Goal: Task Accomplishment & Management: Manage account settings

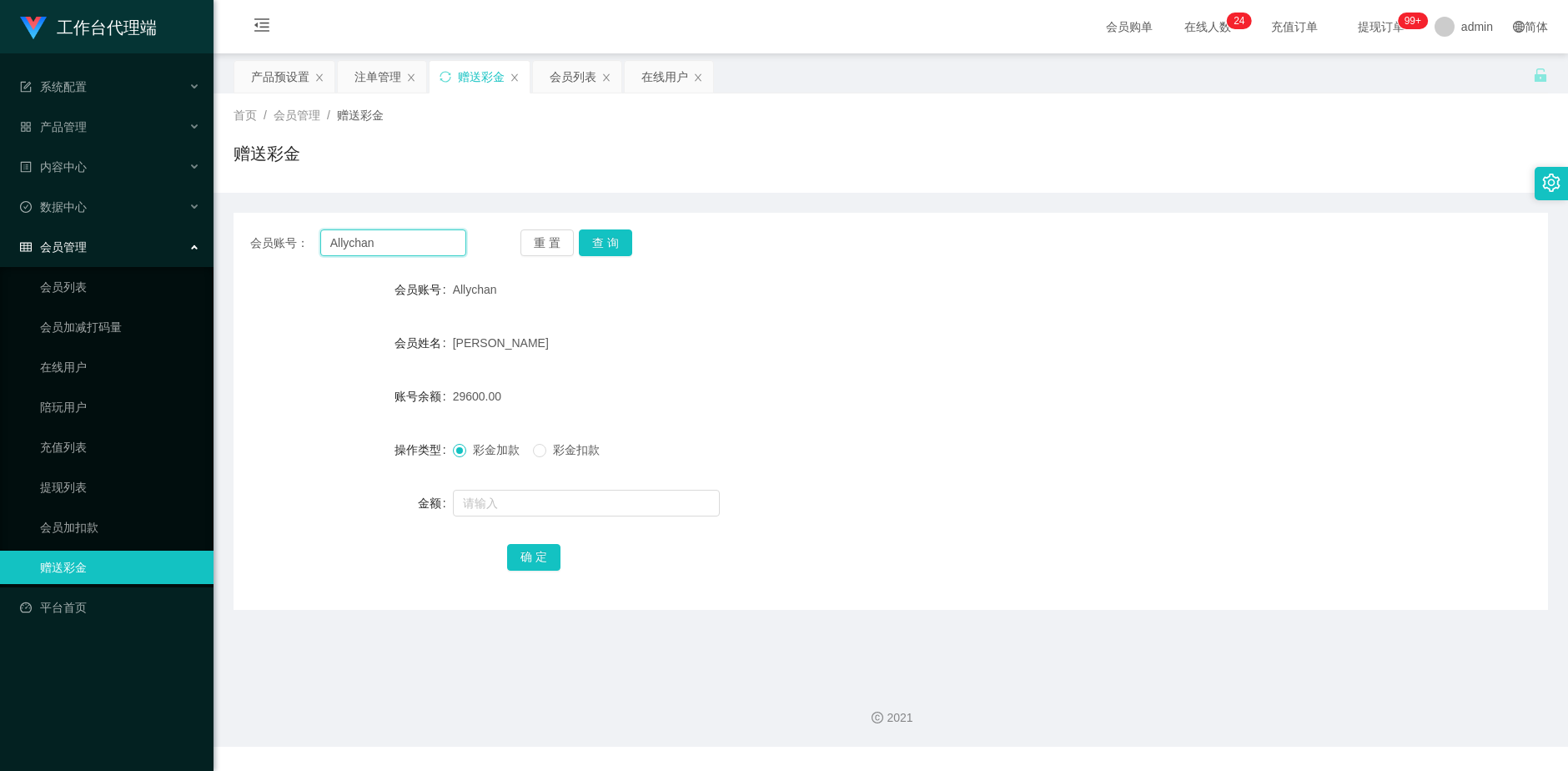
drag, startPoint x: 399, startPoint y: 248, endPoint x: 311, endPoint y: 248, distance: 88.0
click at [311, 248] on div "会员账号： Allychan" at bounding box center [358, 242] width 216 height 27
type input "Sam128"
click at [597, 247] on button "查 询" at bounding box center [605, 242] width 53 height 27
click at [262, 76] on div "产品预设置" at bounding box center [280, 76] width 58 height 32
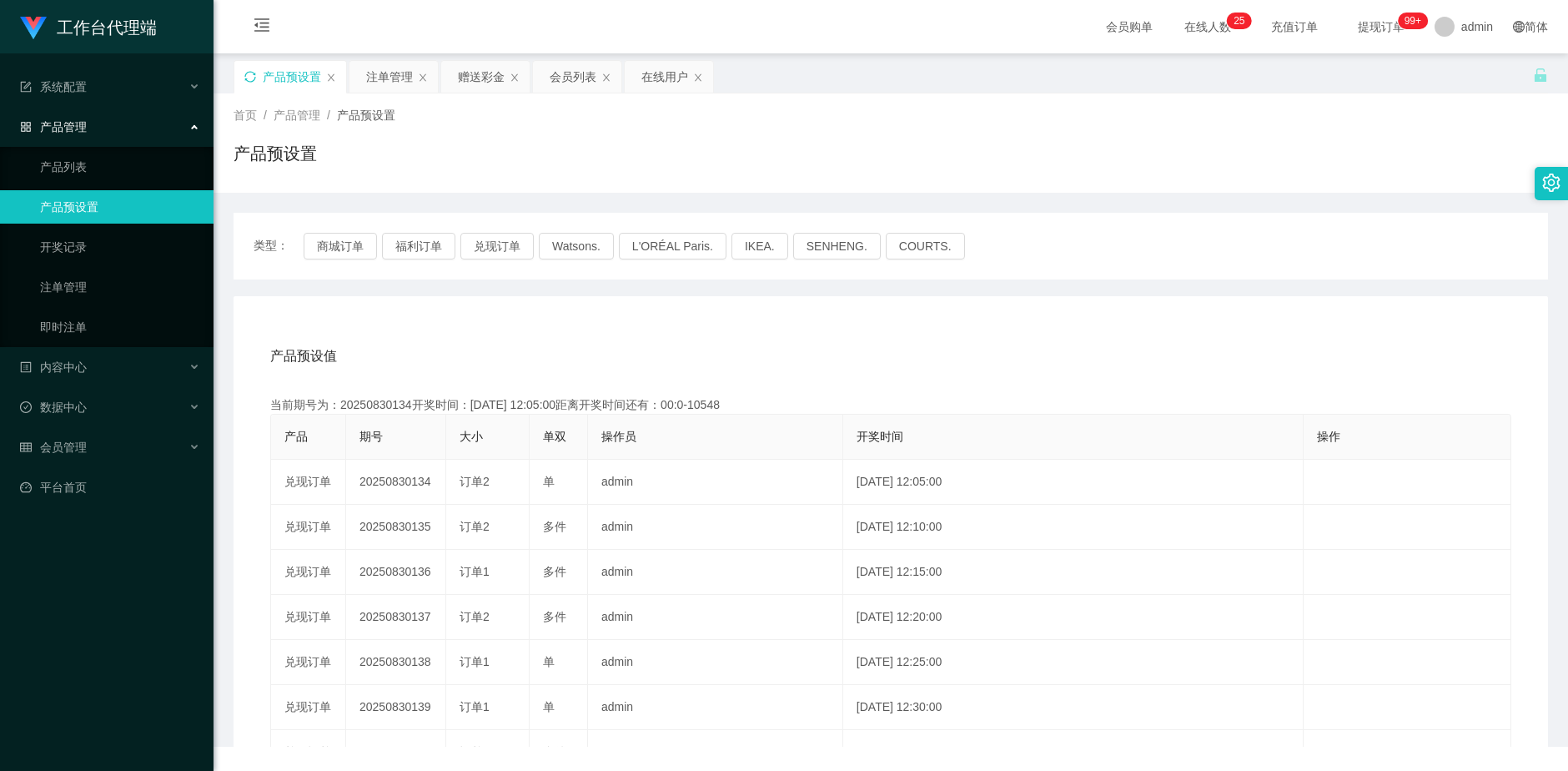
click at [246, 77] on icon "图标: sync" at bounding box center [249, 76] width 11 height 11
click at [412, 246] on button "福利订单" at bounding box center [418, 246] width 74 height 27
drag, startPoint x: 394, startPoint y: 77, endPoint x: 430, endPoint y: 179, distance: 108.2
click at [394, 76] on div "注单管理" at bounding box center [390, 76] width 47 height 32
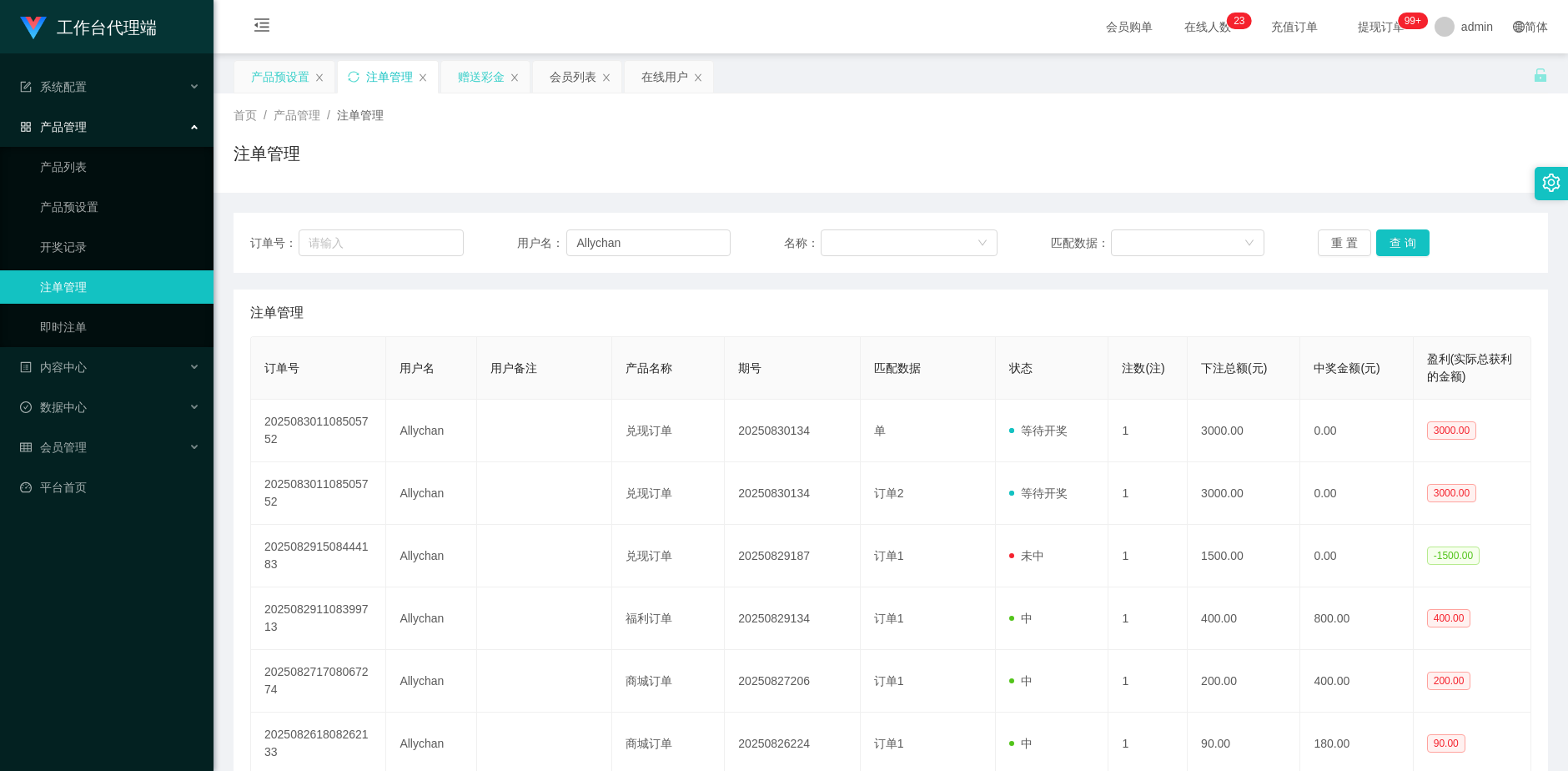
click at [478, 76] on div "赠送彩金" at bounding box center [481, 76] width 47 height 32
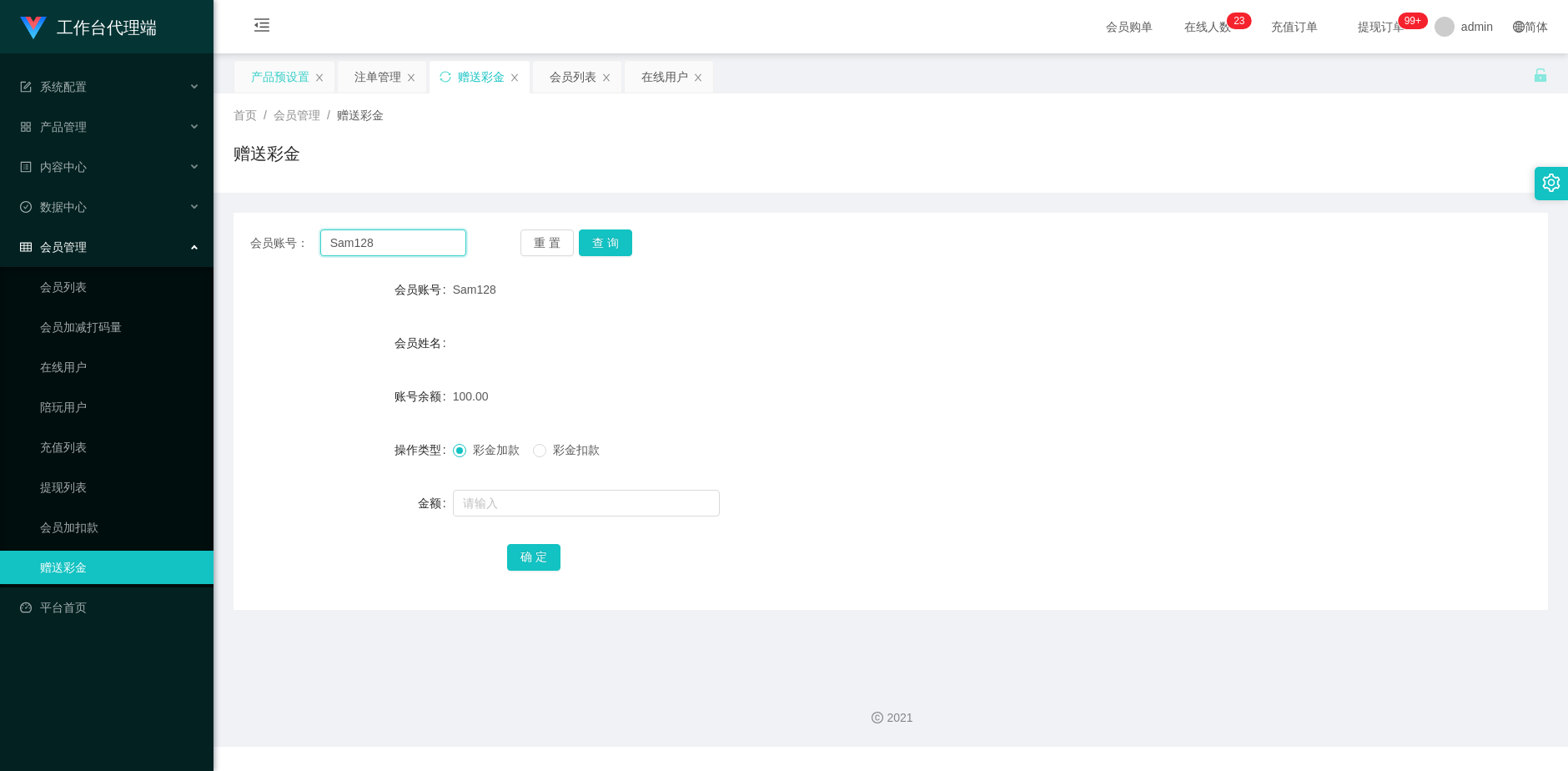
drag, startPoint x: 395, startPoint y: 239, endPoint x: 304, endPoint y: 238, distance: 91.0
click at [304, 238] on div "会员账号： Sam128" at bounding box center [358, 242] width 216 height 27
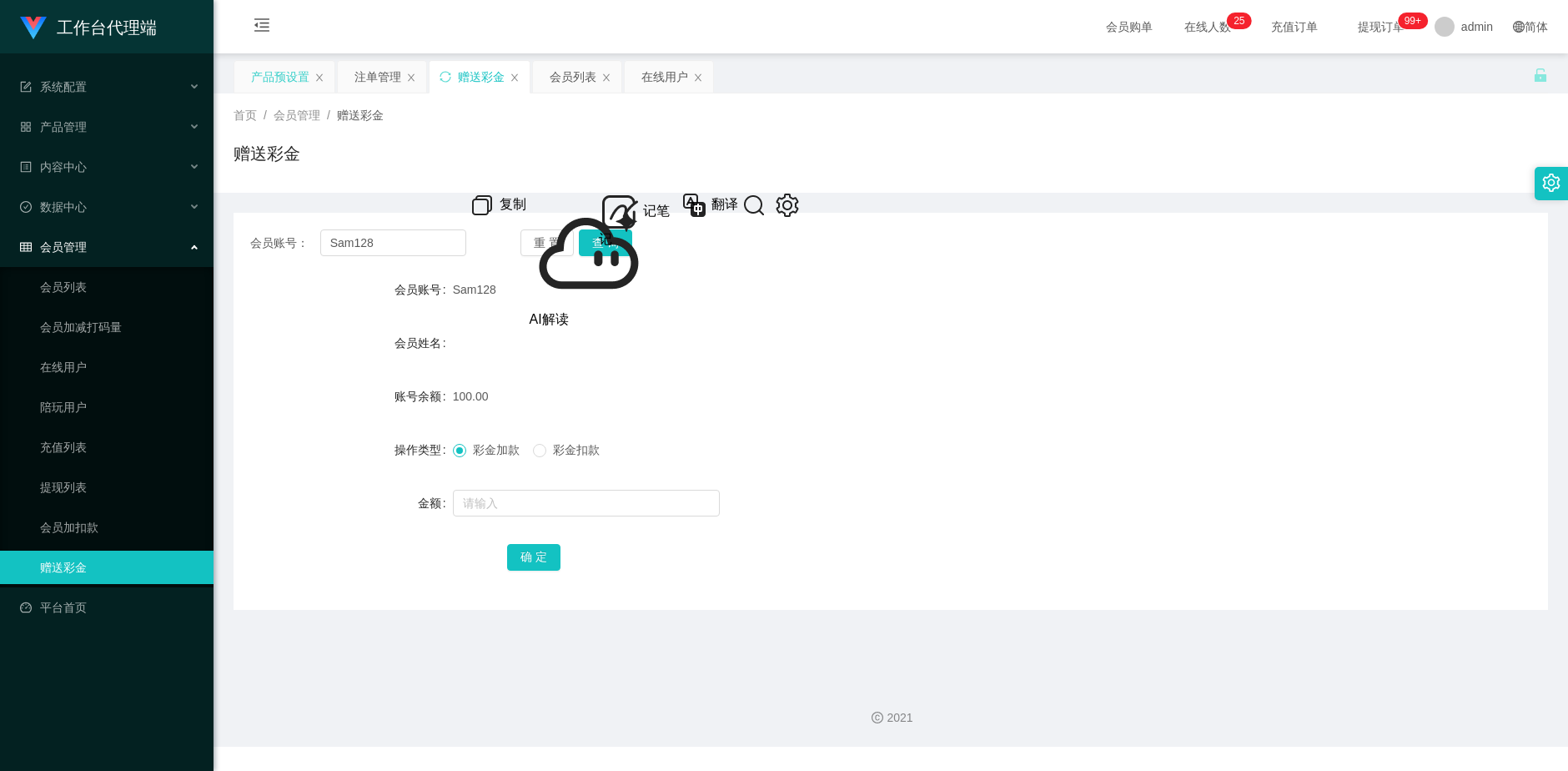
drag, startPoint x: 375, startPoint y: 73, endPoint x: 409, endPoint y: 142, distance: 76.9
click at [375, 73] on div "注单管理" at bounding box center [378, 76] width 47 height 32
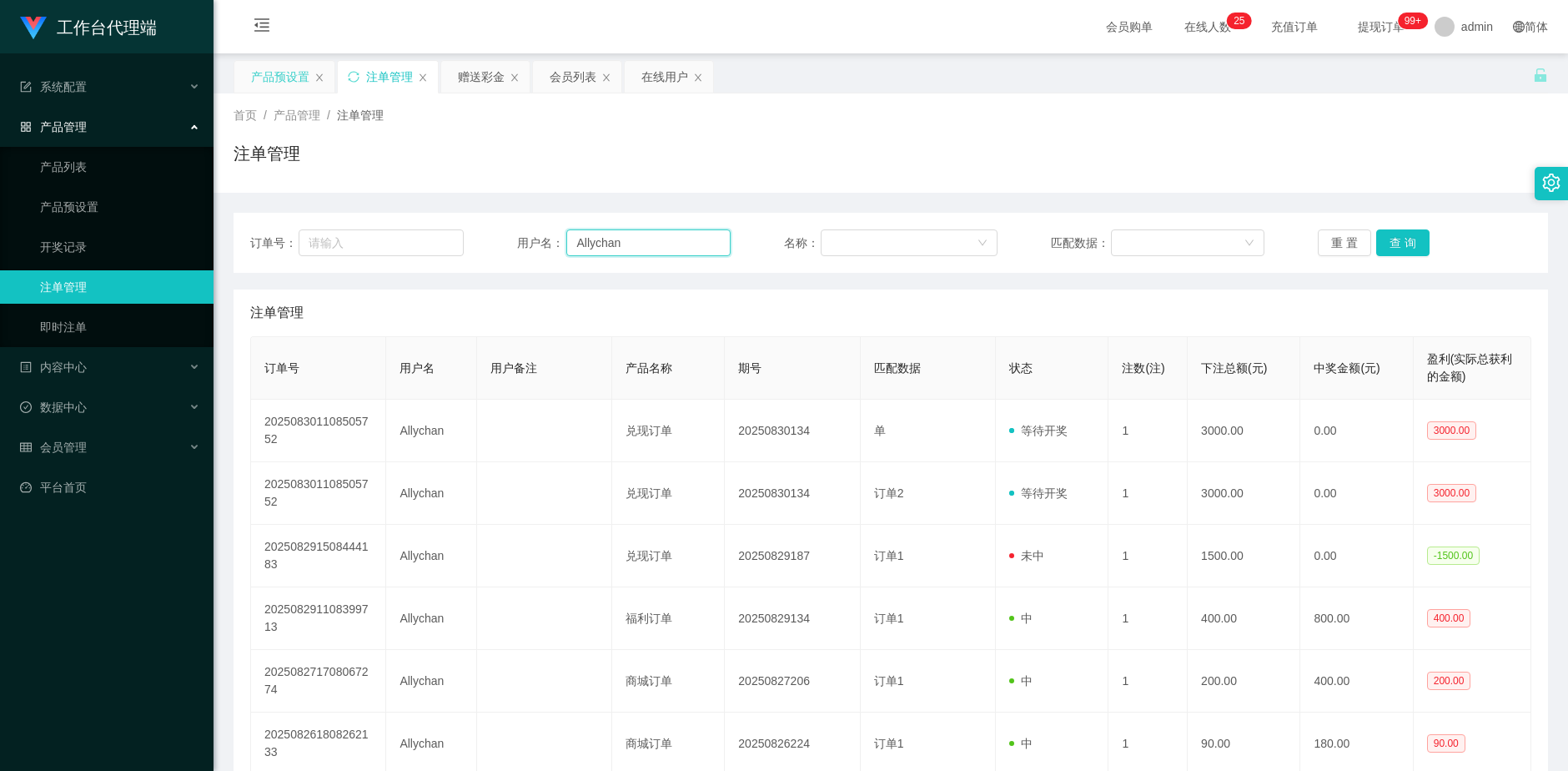
drag, startPoint x: 623, startPoint y: 242, endPoint x: 519, endPoint y: 240, distance: 104.0
click at [519, 240] on div "用户名： Allychan" at bounding box center [624, 242] width 214 height 27
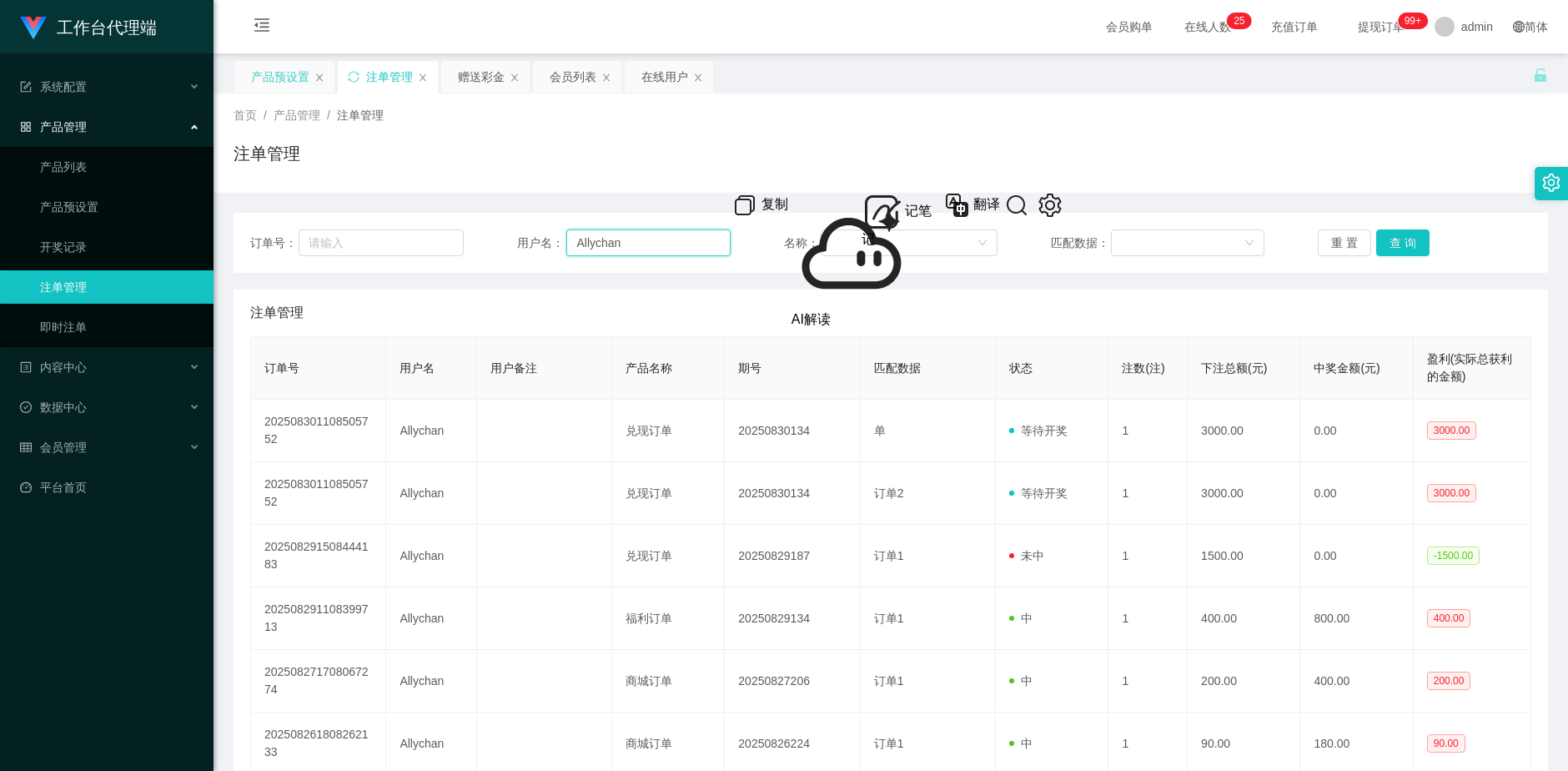
paste input "Sam128"
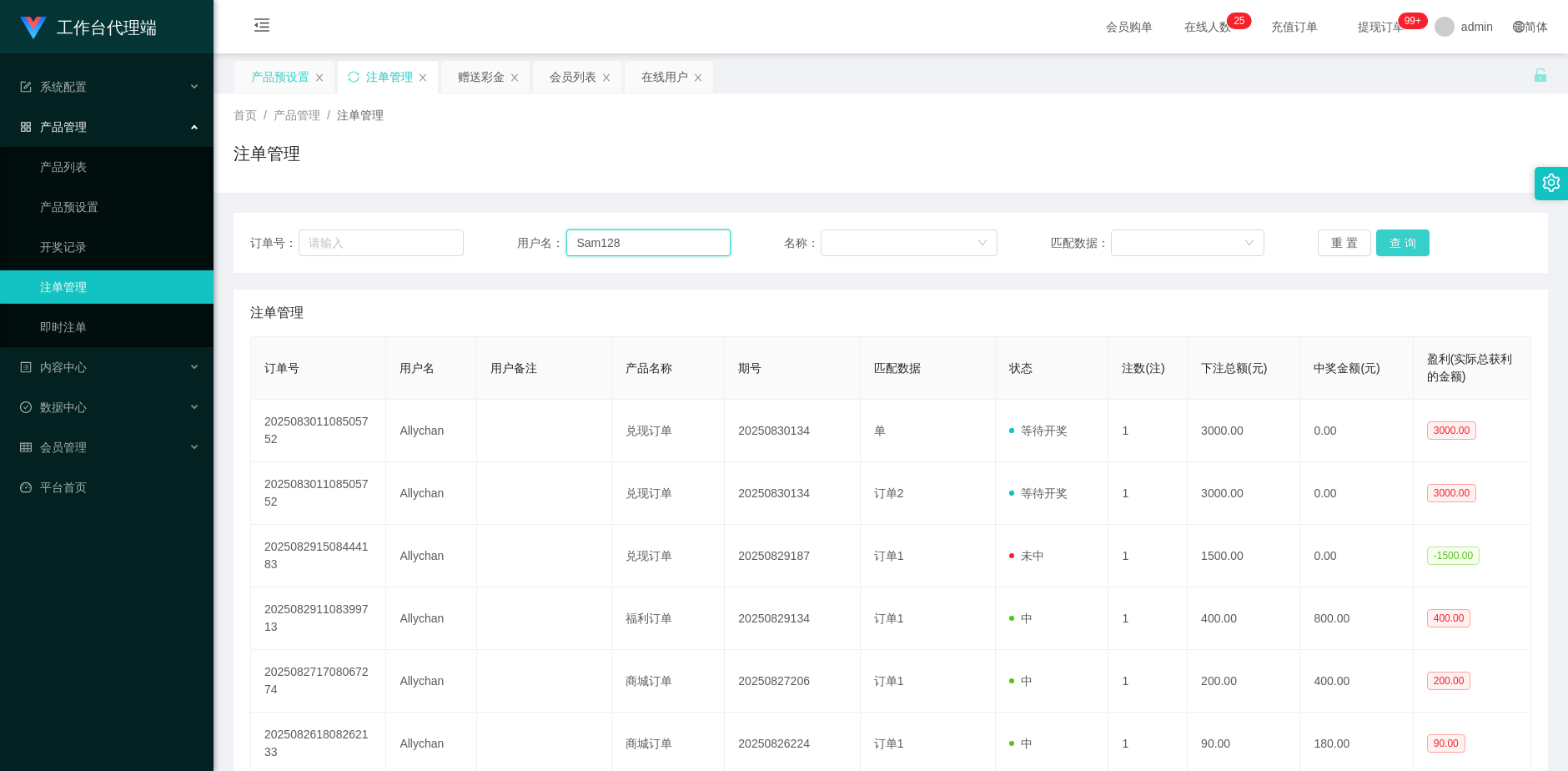
type input "Sam128"
click at [1406, 234] on button "查 询" at bounding box center [1402, 242] width 53 height 27
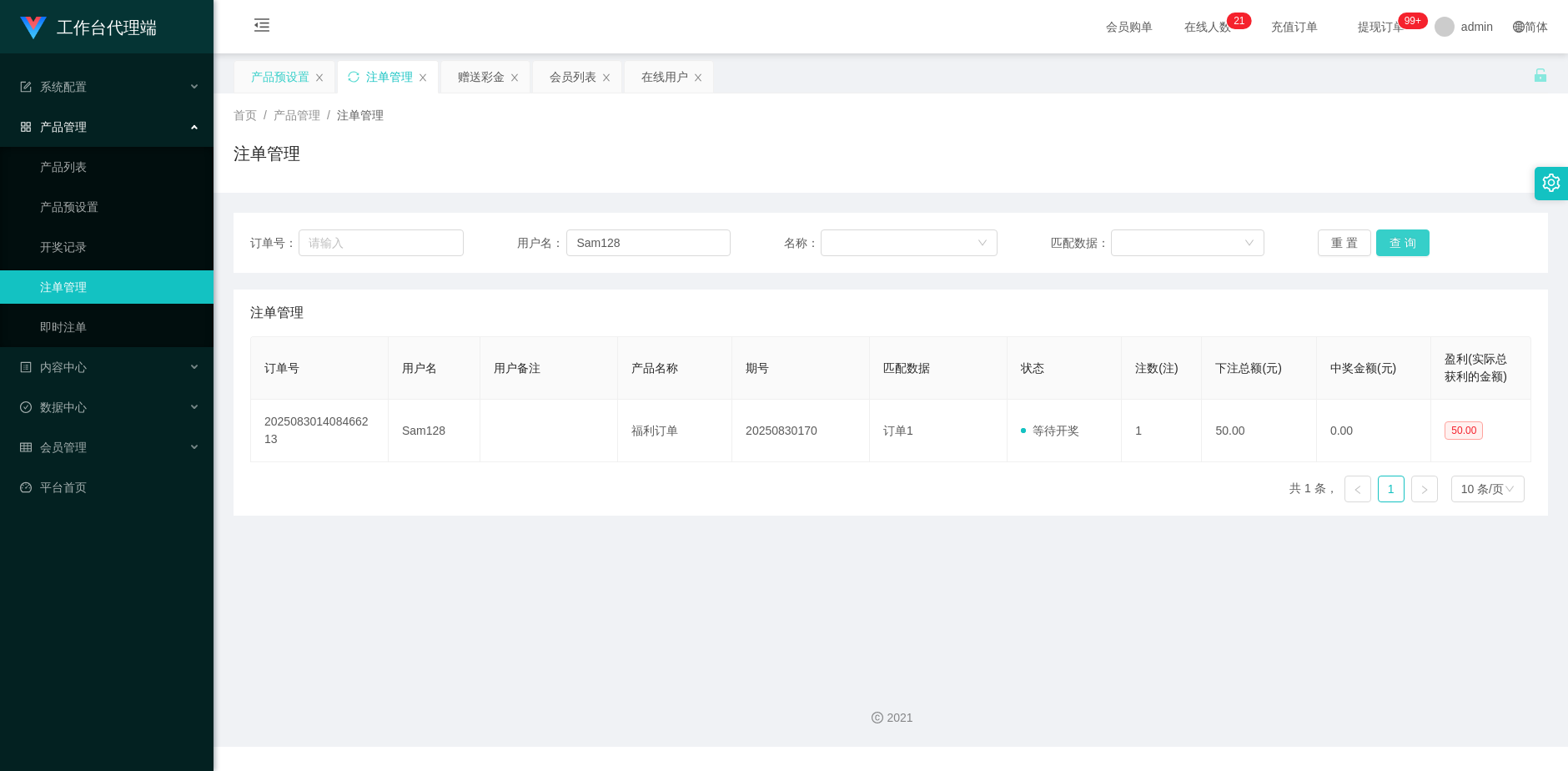
click at [1407, 243] on button "查 询" at bounding box center [1402, 242] width 53 height 27
click at [481, 74] on div "赠送彩金" at bounding box center [481, 76] width 47 height 32
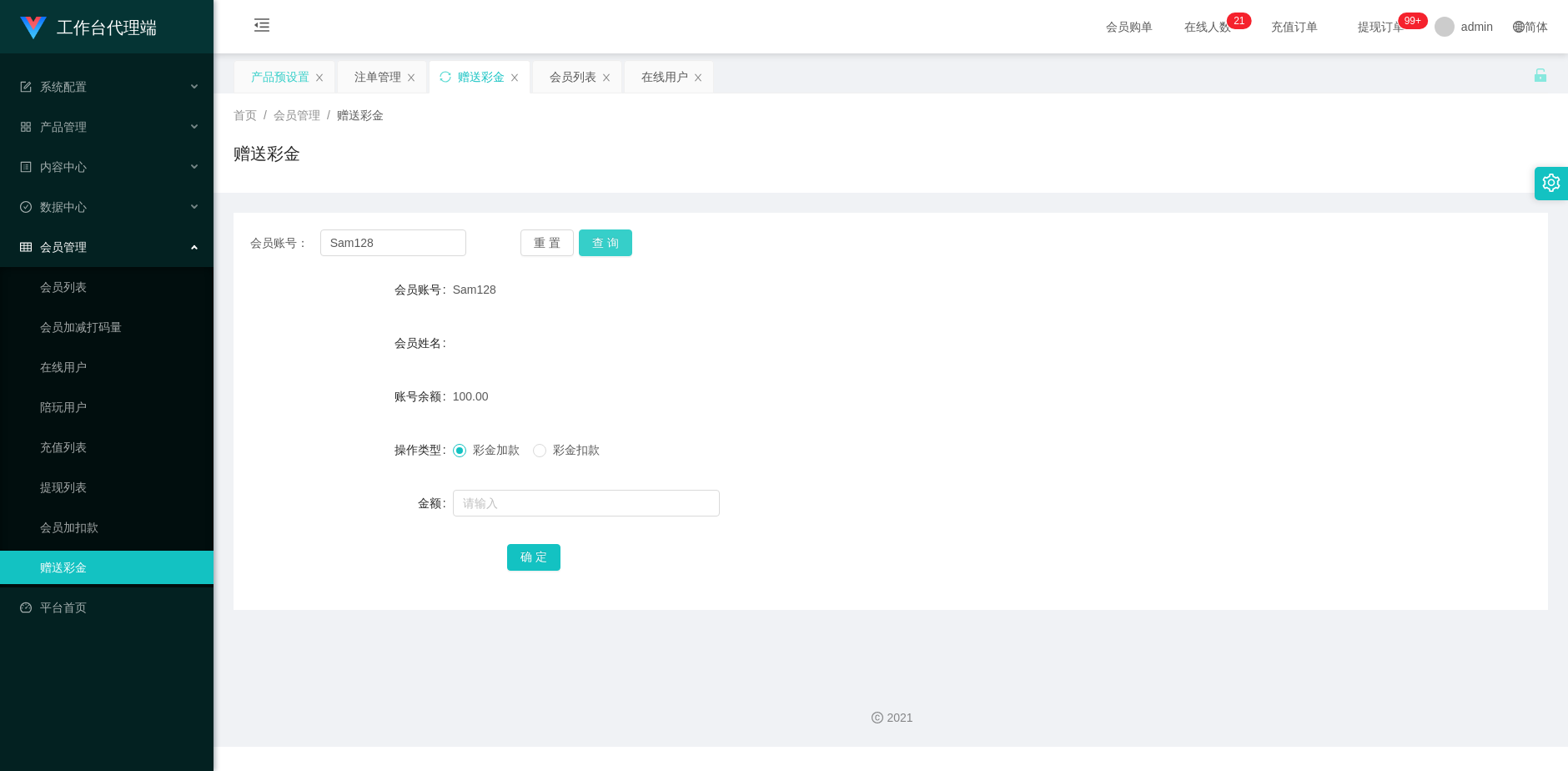
click at [614, 241] on button "查 询" at bounding box center [605, 242] width 53 height 27
